Goal: Task Accomplishment & Management: Use online tool/utility

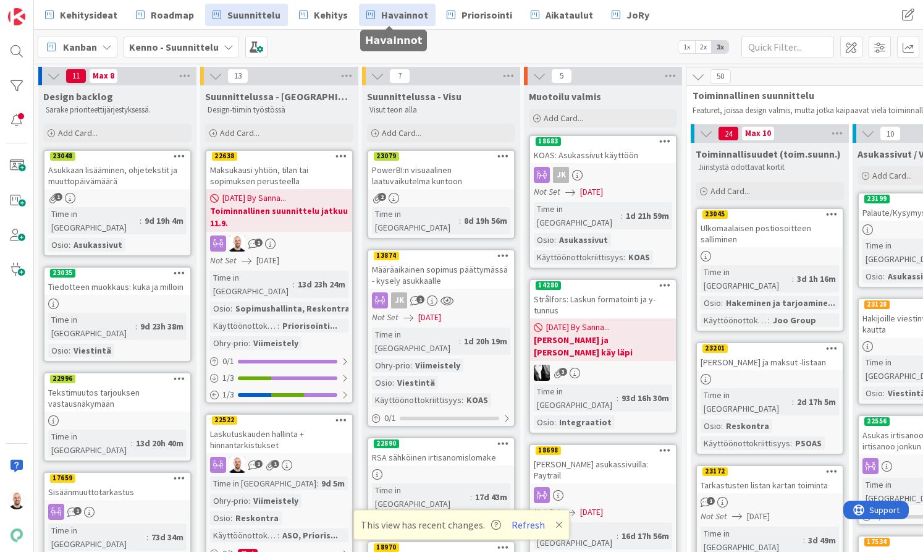
click at [381, 15] on span "Havainnot" at bounding box center [404, 14] width 47 height 15
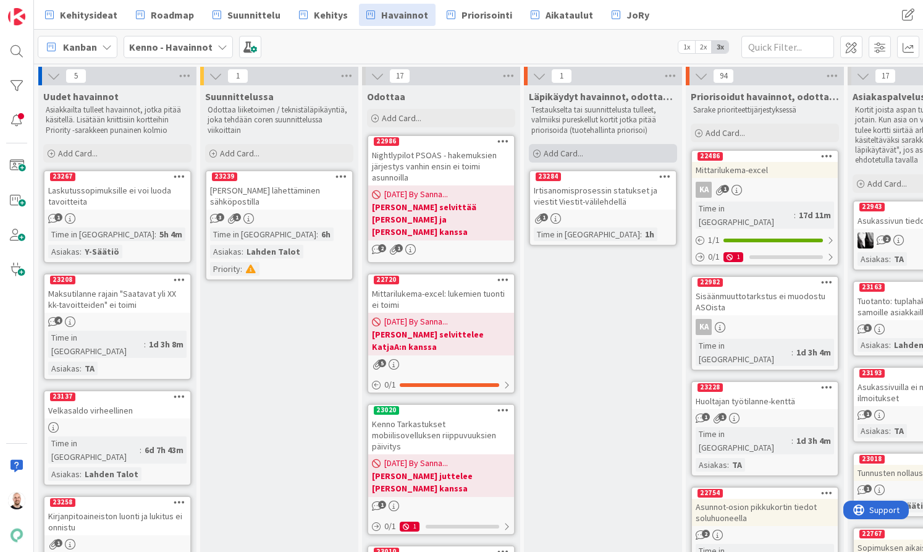
click at [574, 155] on span "Add Card..." at bounding box center [564, 153] width 40 height 11
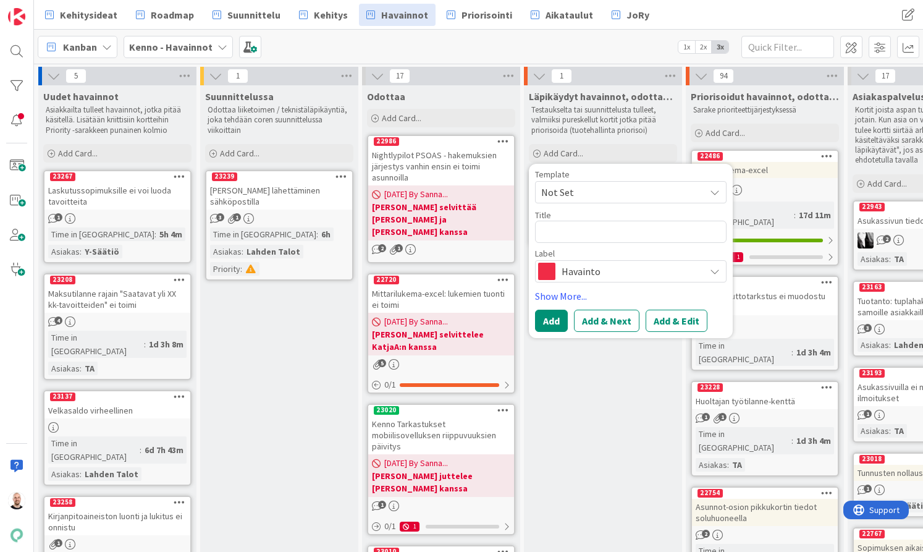
type textarea "x"
type textarea "M"
type textarea "x"
type textarea "Ma"
type textarea "x"
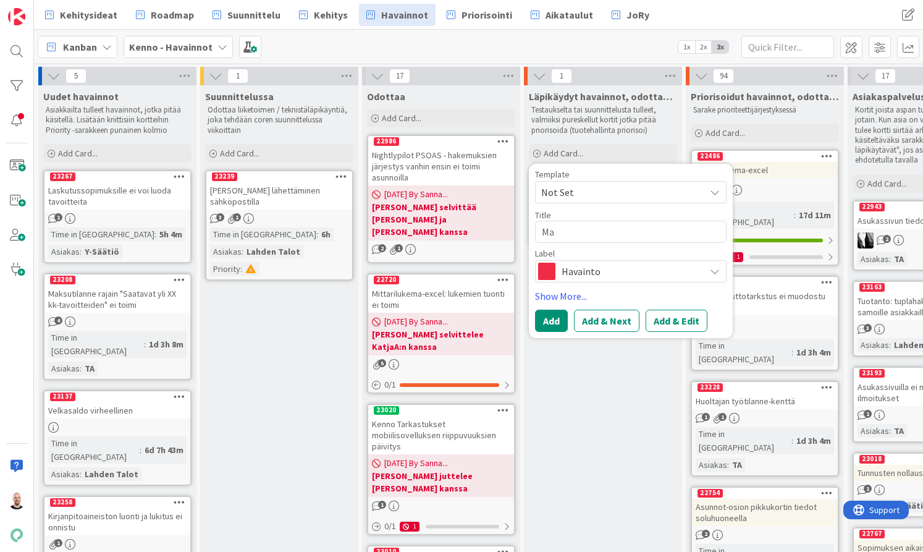
type textarea "Mak"
type textarea "x"
type textarea "Maks"
type textarea "x"
type textarea "Maksu"
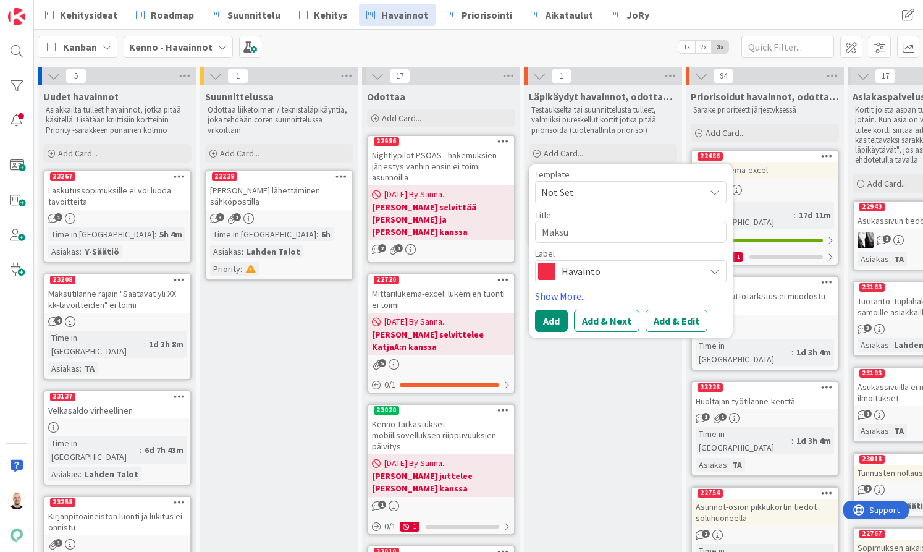
type textarea "x"
type textarea "Maksut"
type textarea "x"
type textarea "Maksuti"
type textarea "x"
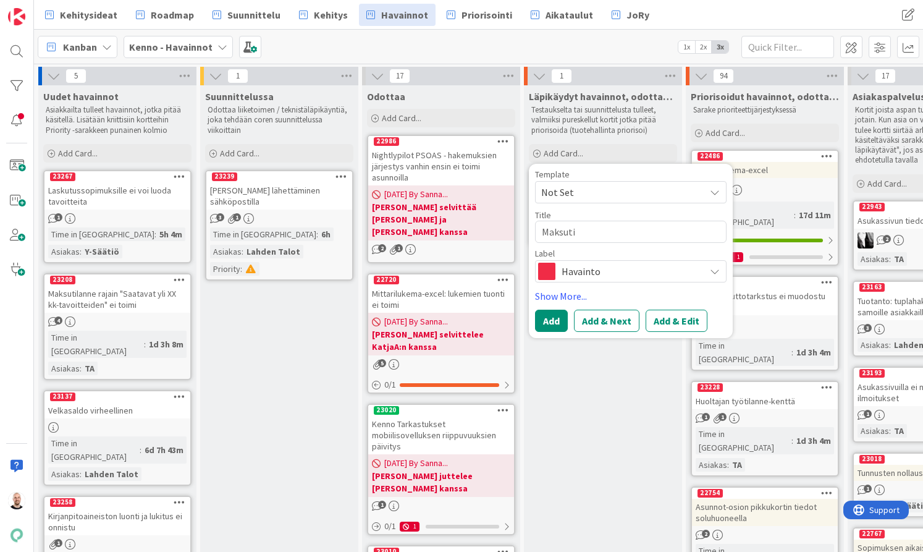
type textarea "Maksutil"
type textarea "x"
type textarea "Maksutila"
type textarea "x"
type textarea "Maksutilan"
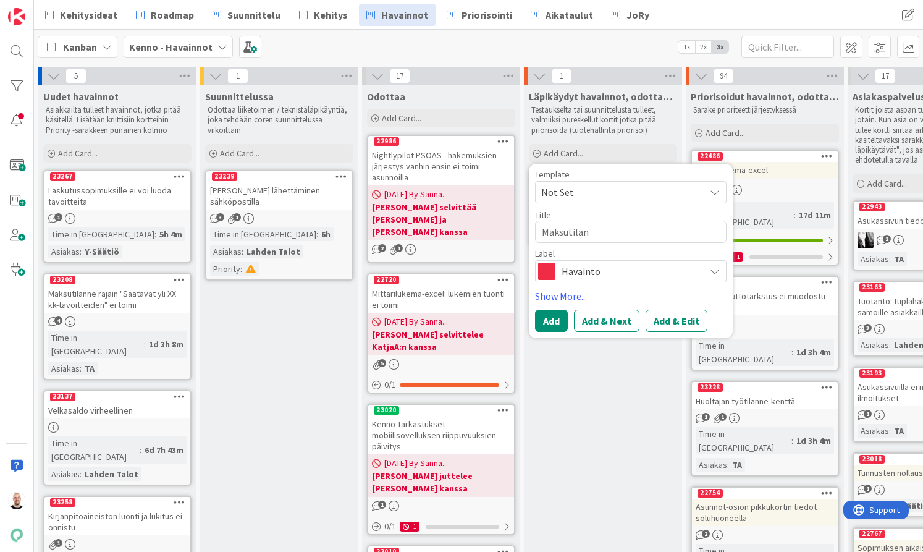
type textarea "x"
type textarea "Maksutilant"
type textarea "x"
type textarea "Maksutilante"
type textarea "x"
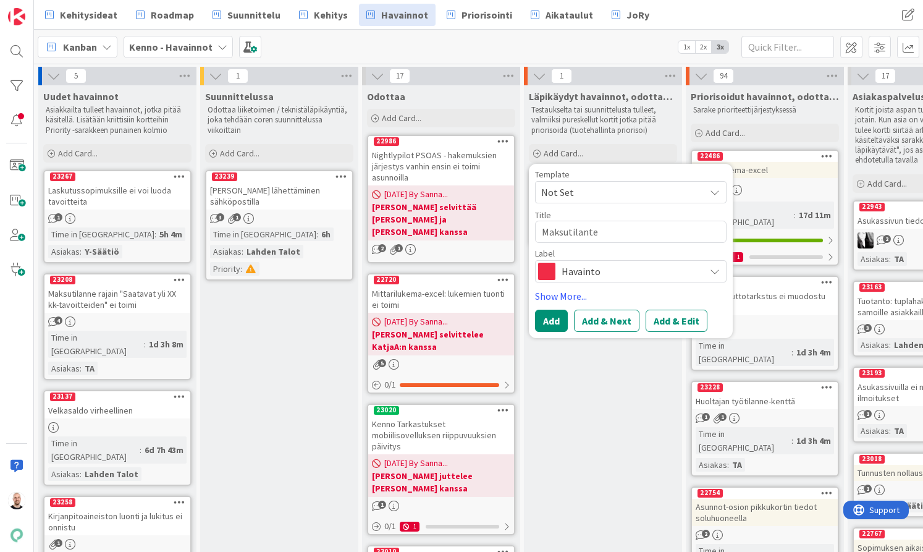
type textarea "Maksutilantee"
type textarea "x"
type textarea "Maksutilanteet"
type textarea "x"
type textarea "Maksutilanteetn"
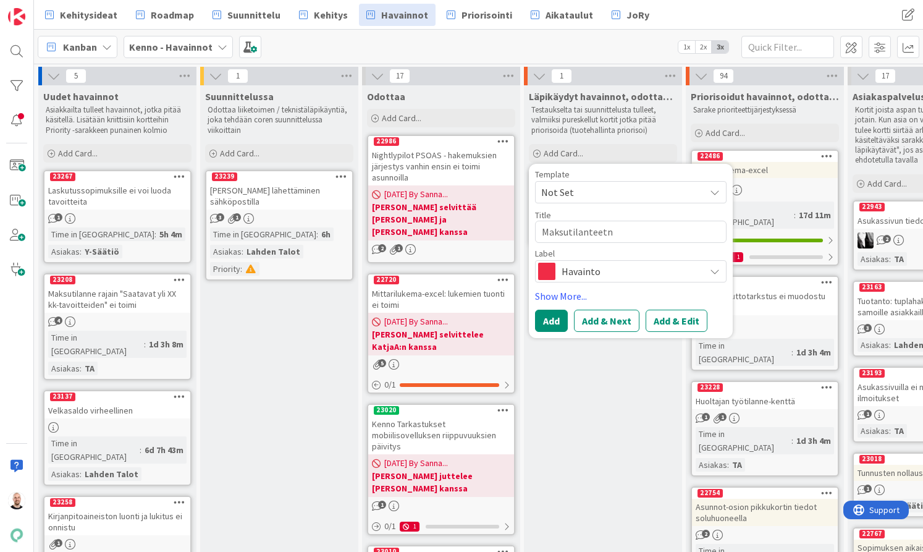
type textarea "x"
type textarea "Maksutilanteet"
type textarea "x"
type textarea "Maksutilantee"
type textarea "x"
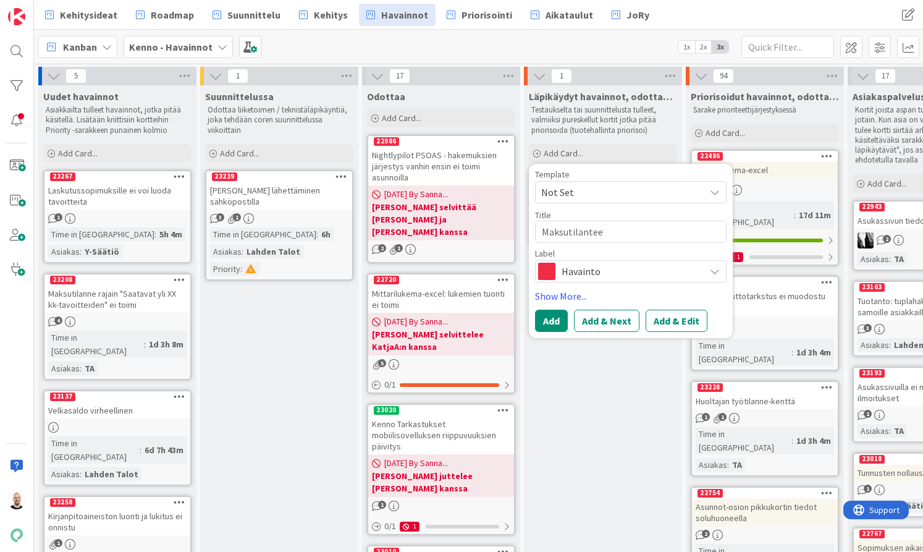
type textarea "Maksutilante"
type textarea "x"
type textarea "Maksutilant"
type textarea "x"
type textarea "Maksutilan"
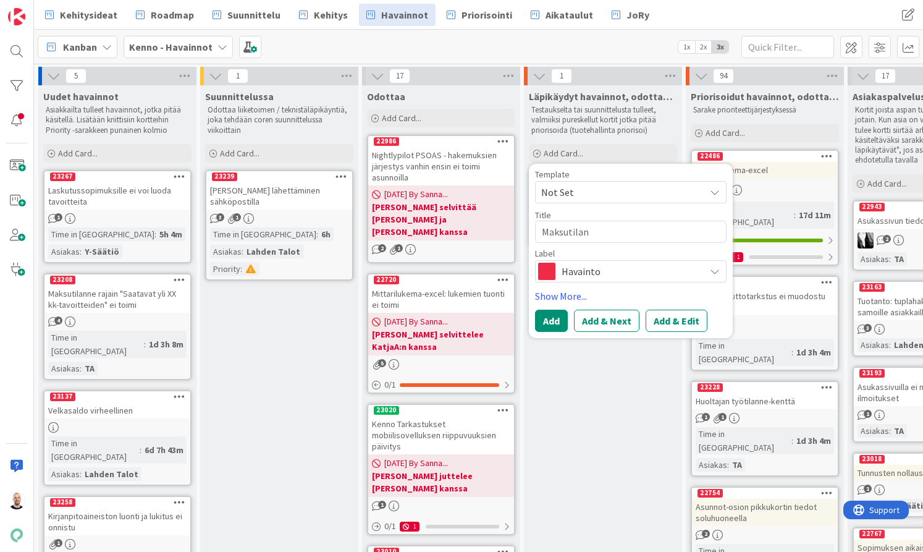
type textarea "x"
type textarea "Maksutilann"
type textarea "x"
type textarea "Maksutilanne"
type textarea "x"
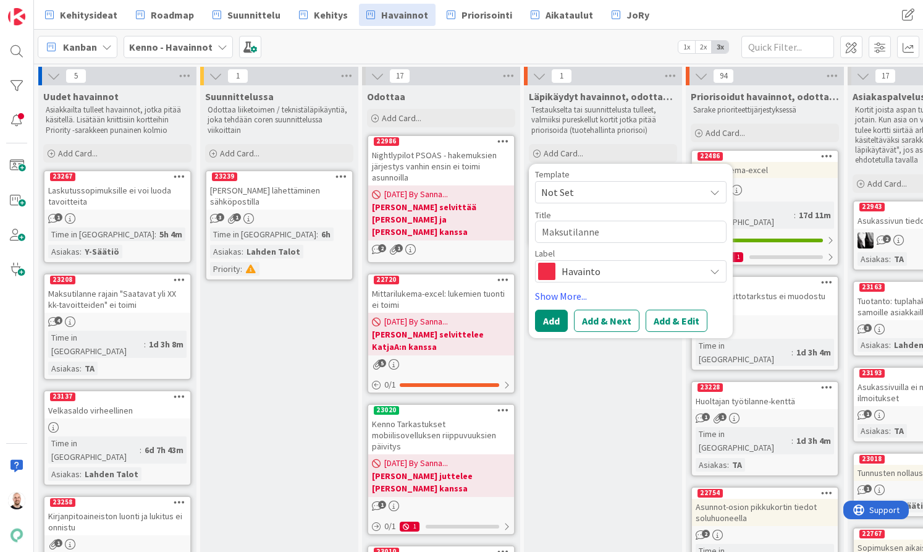
type textarea "Maksutilanne:"
type textarea "x"
type textarea "Maksutilanne:"
type textarea "x"
type textarea "Maksutilanne: t"
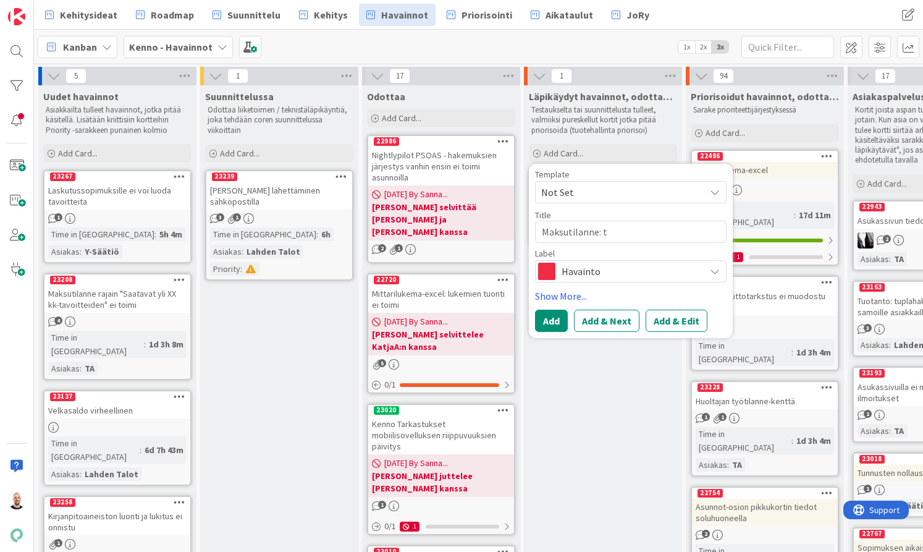
type textarea "x"
type textarea "Maksutilanne: tu"
type textarea "x"
type textarea "Maksutilanne: tul"
type textarea "x"
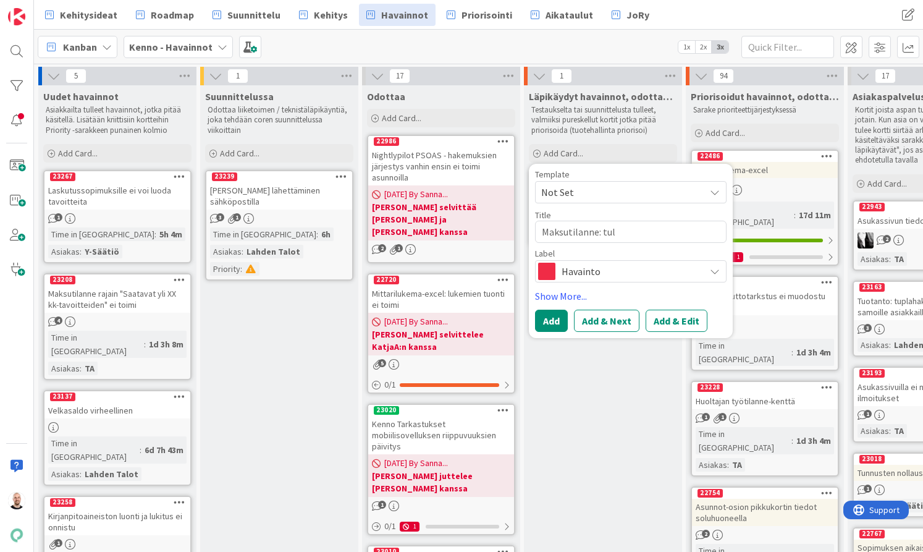
type textarea "Maksutilanne: tule"
type textarea "x"
type textarea "Maksutilanne: tulev"
type textarea "x"
type textarea "Maksutilanne: tuleva"
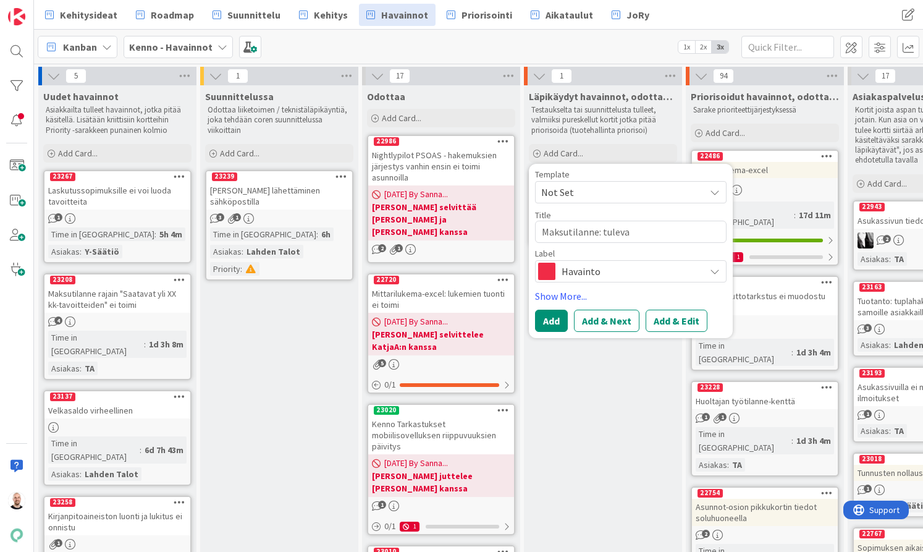
type textarea "x"
type textarea "Maksutilanne: tulevat"
type textarea "x"
type textarea "Maksutilanne: tulevat"
type textarea "x"
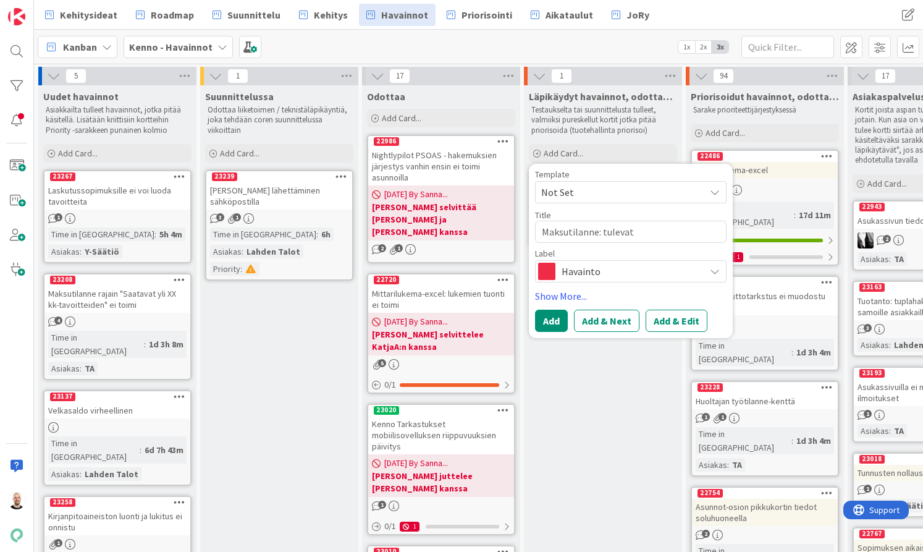
type textarea "Maksutilanne: tulevat k"
type textarea "x"
type textarea "Maksutilanne: tulevat kk"
click at [681, 322] on button "Add & Edit" at bounding box center [677, 321] width 62 height 22
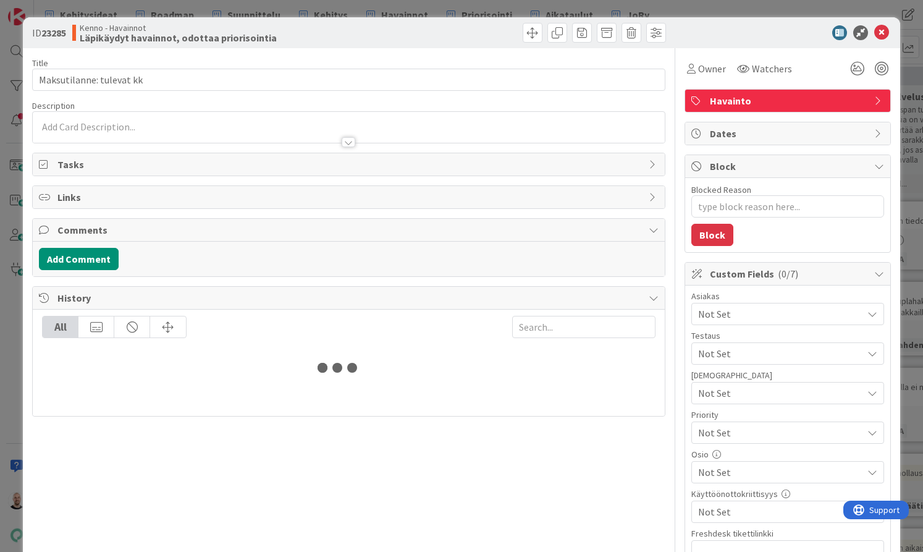
click at [596, 192] on span "Links" at bounding box center [349, 197] width 585 height 15
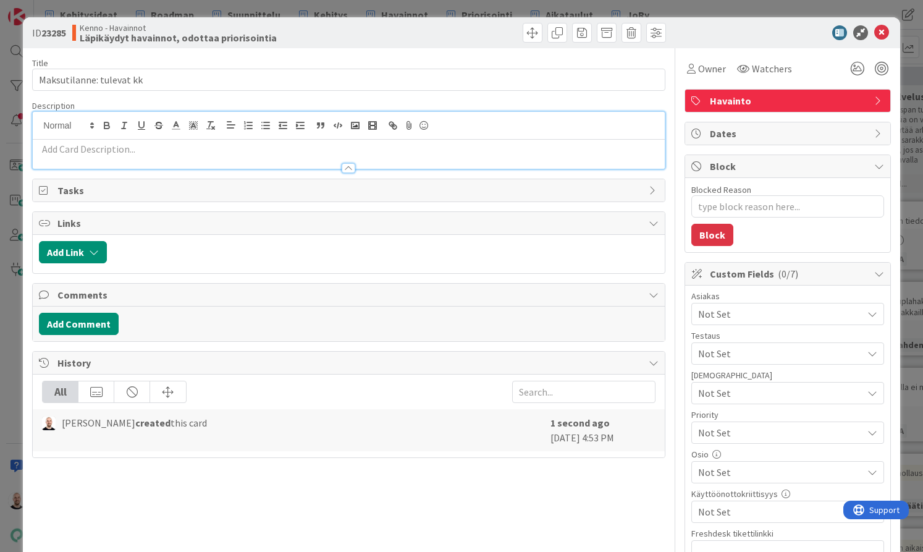
click at [245, 127] on div at bounding box center [349, 140] width 632 height 57
click at [357, 129] on rect "button" at bounding box center [355, 125] width 7 height 6
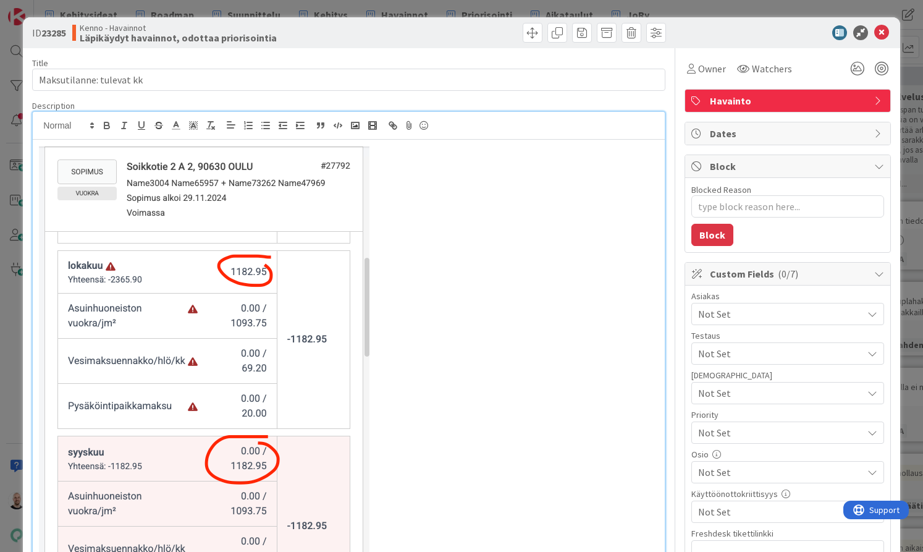
click at [36, 152] on div at bounding box center [349, 421] width 632 height 562
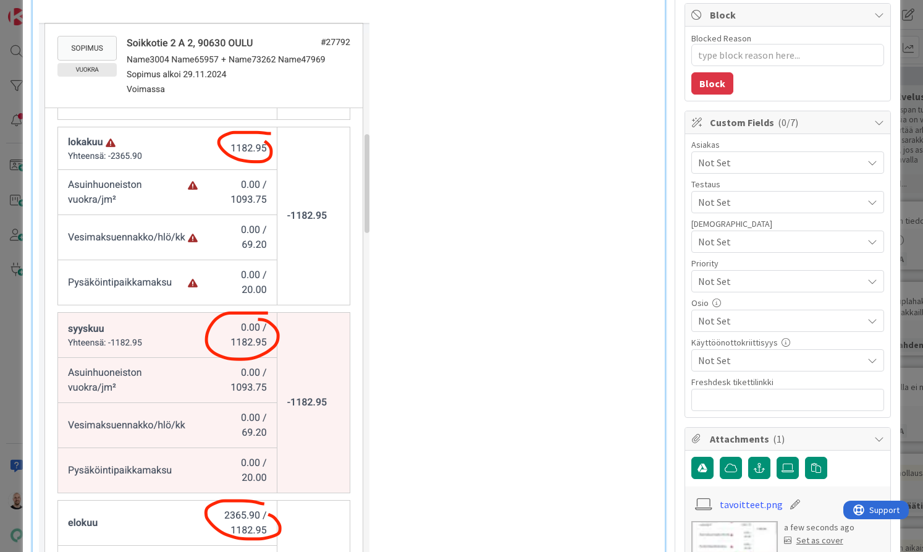
scroll to position [165, 0]
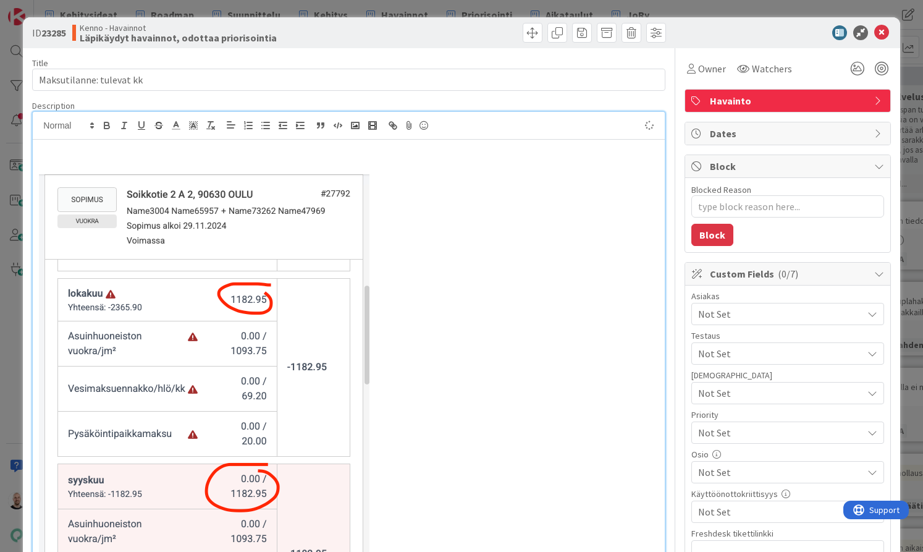
type textarea "x"
click at [54, 153] on p at bounding box center [348, 149] width 619 height 14
drag, startPoint x: 85, startPoint y: 151, endPoint x: 205, endPoint y: 150, distance: 119.9
click at [205, 150] on p "Myös tulevilla kuukausilla" at bounding box center [348, 149] width 619 height 14
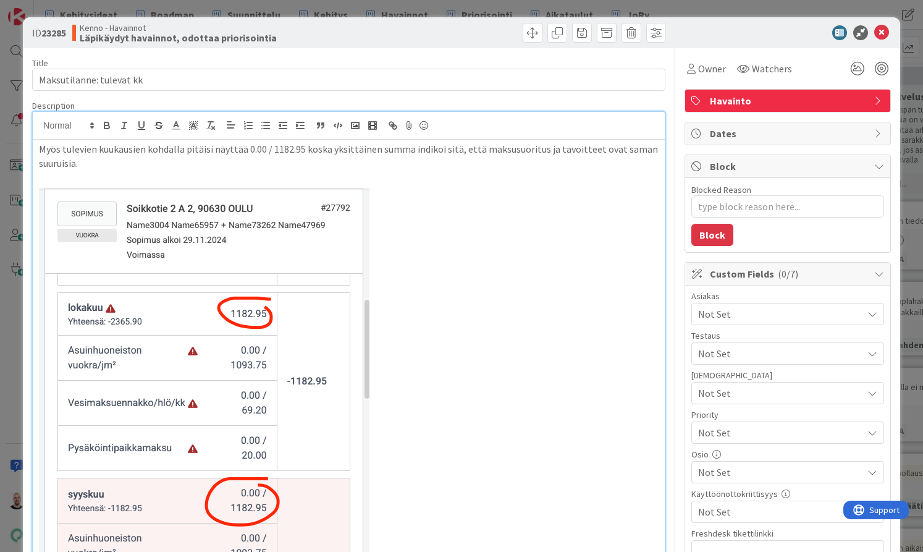
click at [304, 149] on p "Myös tulevien kuukausien kohdalla pitäisi näyttää 0.00 / 1182.95 koska yksittäi…" at bounding box center [348, 156] width 619 height 28
click at [509, 150] on p "Myös tulevien kuukausien kohdalla pitäisi näyttää 0.00 / 1182.95 eikä vain 1182…" at bounding box center [348, 156] width 619 height 28
click at [517, 176] on p at bounding box center [348, 177] width 619 height 14
click at [316, 161] on p "Myös tulevien kuukausien kohdalla pitäisi näyttää 0.00 / 1182.95 eikä vain 1182…" at bounding box center [348, 156] width 619 height 28
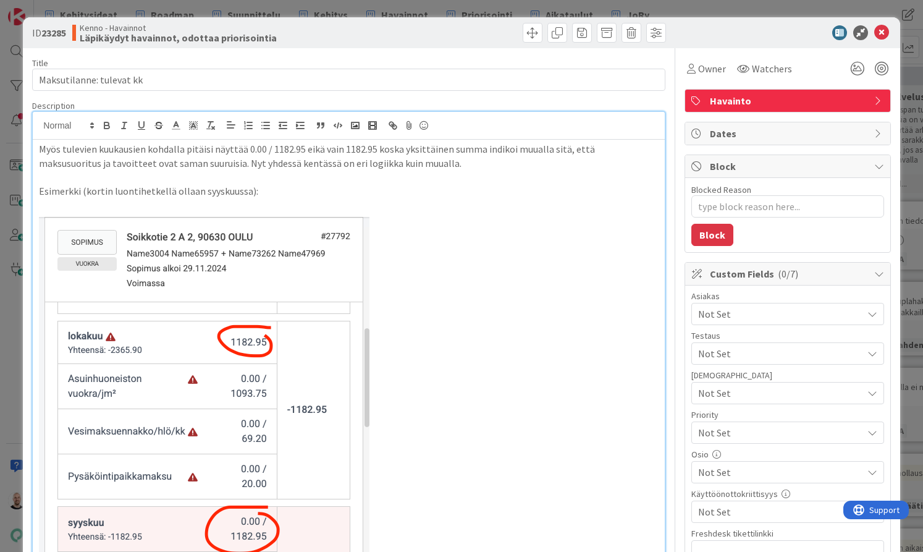
click at [423, 6] on div "ID 23285 Kenno - Havainnot Läpikäydyt havainnot, odottaa priorisointia Title 24…" at bounding box center [461, 276] width 923 height 552
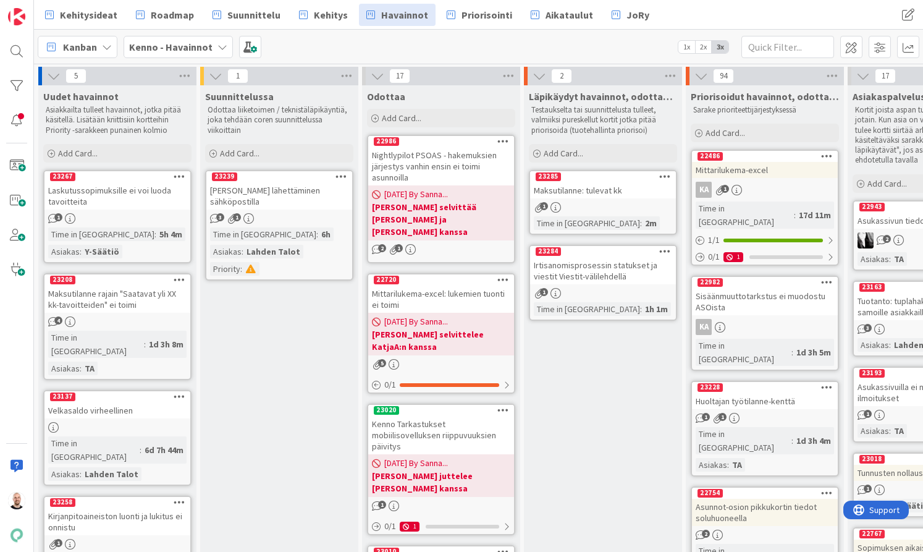
click at [600, 189] on div "Maksutilanne: tulevat kk" at bounding box center [603, 190] width 146 height 16
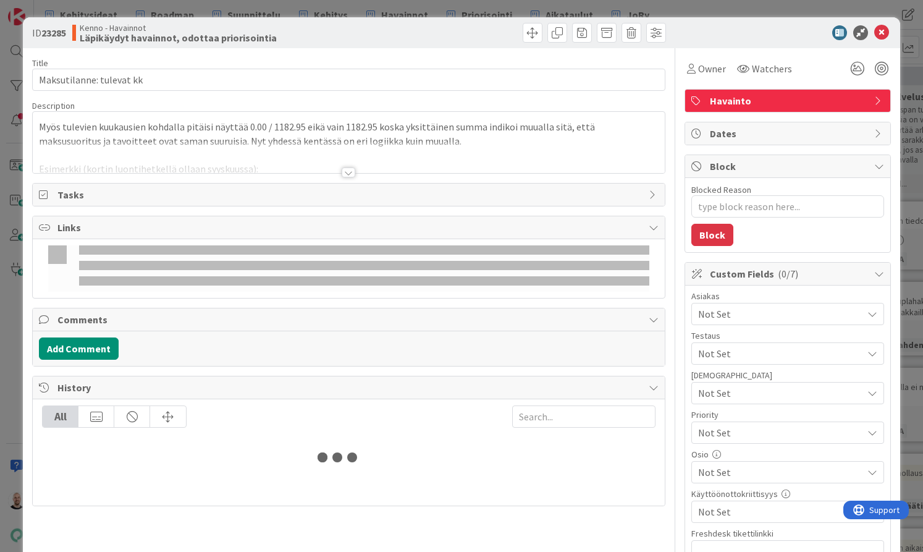
type textarea "x"
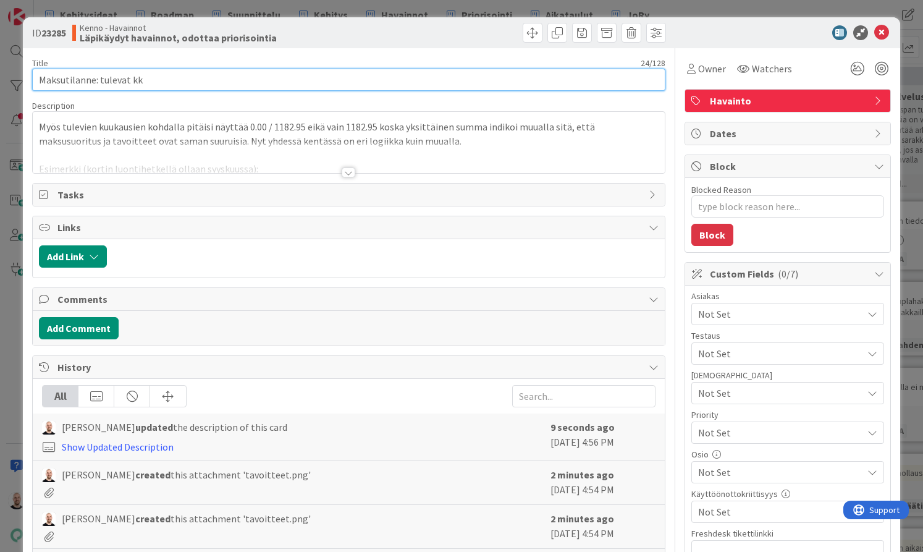
click at [156, 80] on input "Maksutilanne: tulevat kk" at bounding box center [348, 80] width 633 height 22
type input "Maksutilanne: tulevat kk tavoitteet"
type textarea "x"
type input "Maksutilanne: tulevat kk tavoitteet"
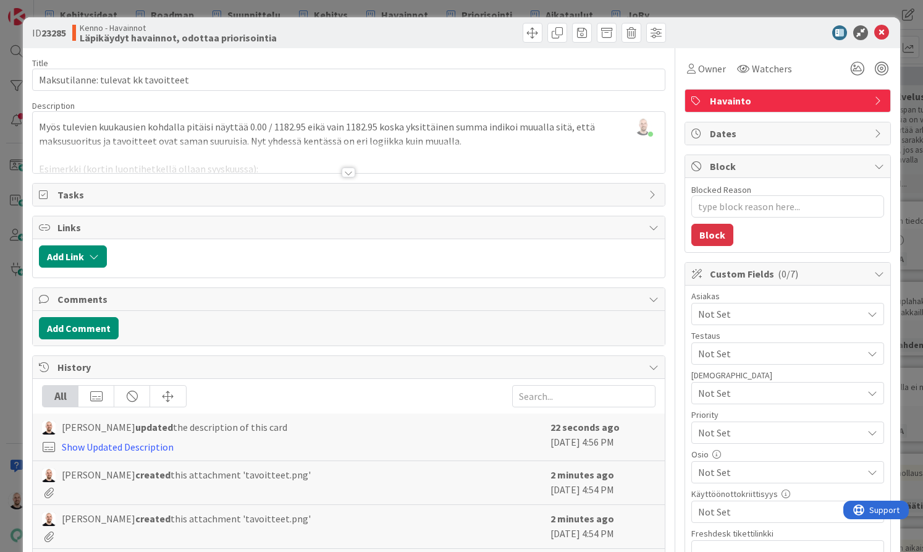
click at [268, 9] on div "ID 23285 Kenno - Havainnot Läpikäydyt havainnot, odottaa priorisointia Title 35…" at bounding box center [461, 276] width 923 height 552
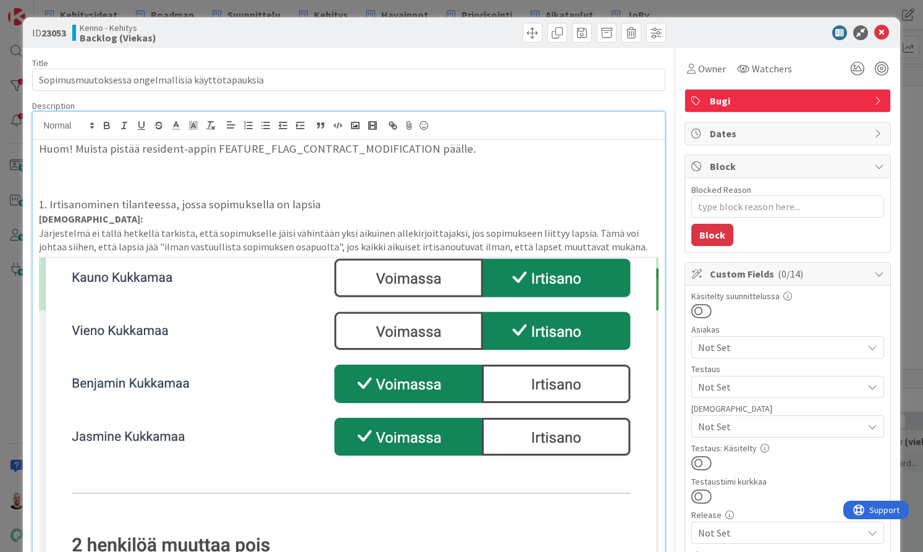
type textarea "x"
